Goal: Use online tool/utility: Use online tool/utility

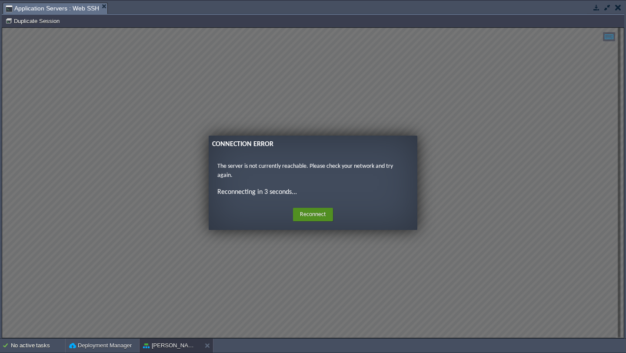
click at [310, 213] on button "Reconnect" at bounding box center [313, 215] width 40 height 14
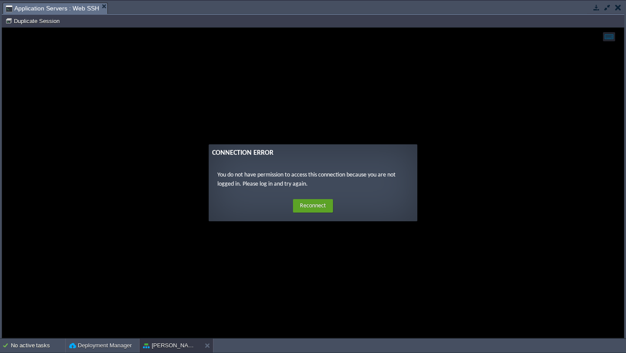
click at [616, 7] on button "button" at bounding box center [618, 7] width 6 height 8
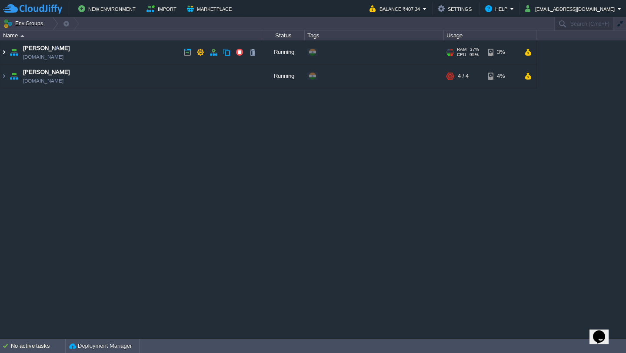
click at [4, 50] on img at bounding box center [3, 51] width 7 height 23
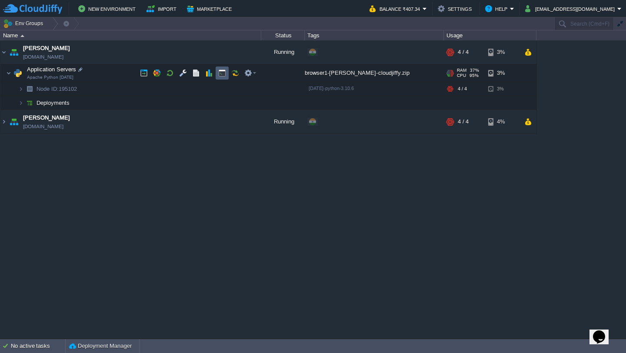
click at [224, 77] on td at bounding box center [222, 73] width 13 height 13
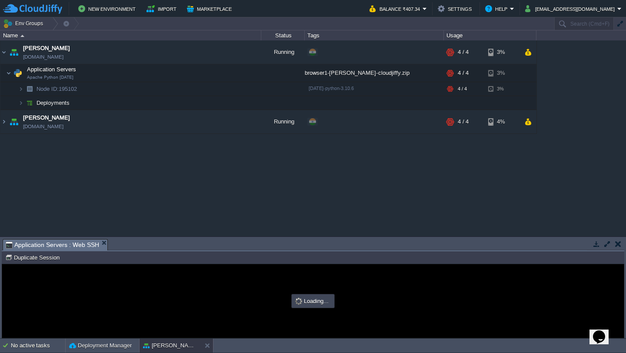
type input "#000000"
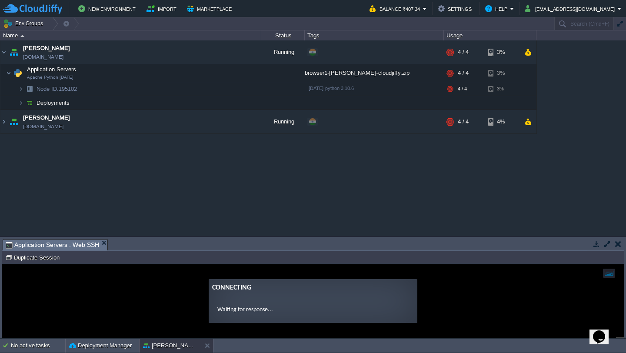
click at [606, 243] on button "button" at bounding box center [608, 244] width 8 height 8
